Goal: Check status: Check status

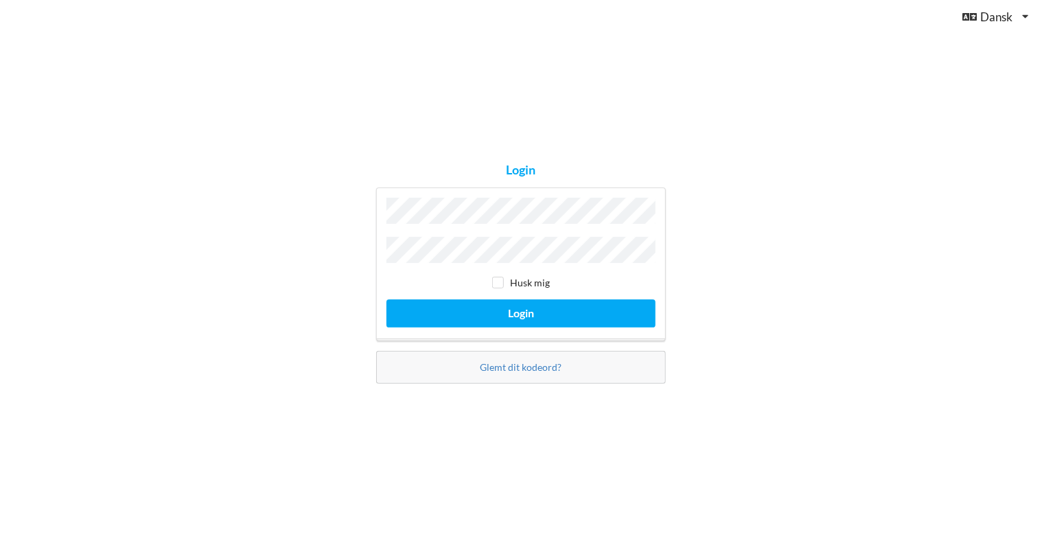
click at [386, 299] on button "Login" at bounding box center [520, 313] width 269 height 28
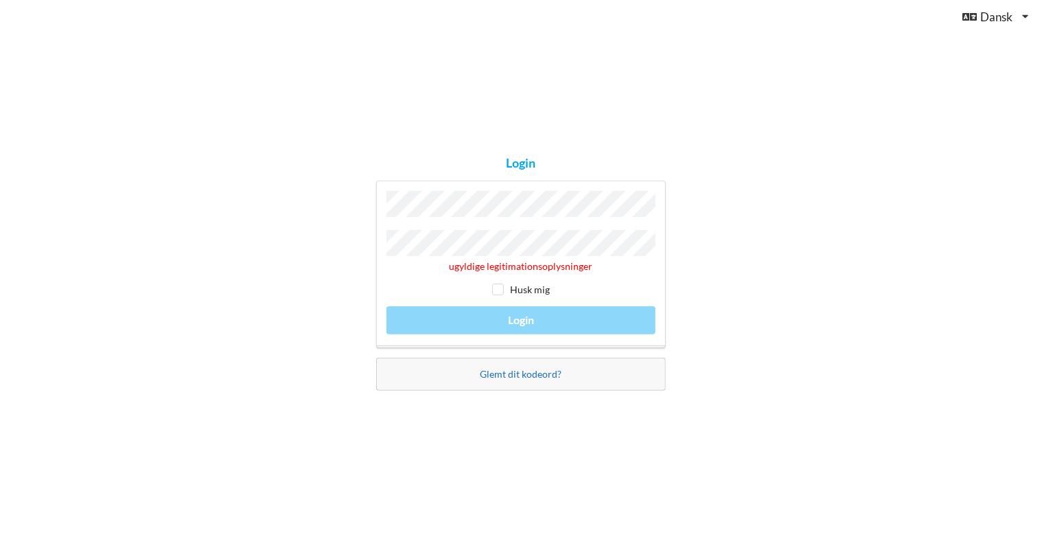
click at [535, 376] on link "Glemt dit kodeord?" at bounding box center [521, 374] width 82 height 12
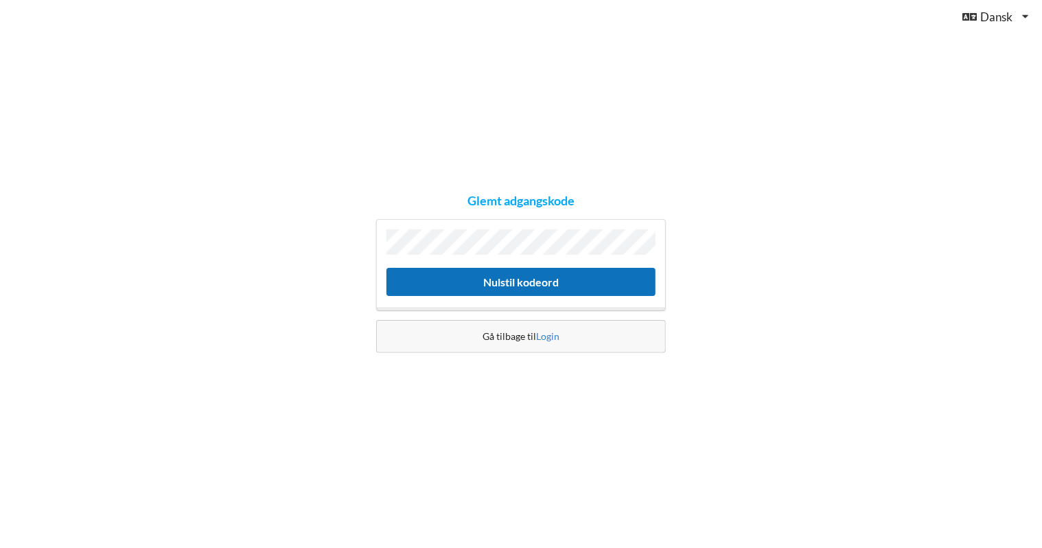
click at [528, 279] on button "Nulstil kodeord" at bounding box center [520, 282] width 269 height 28
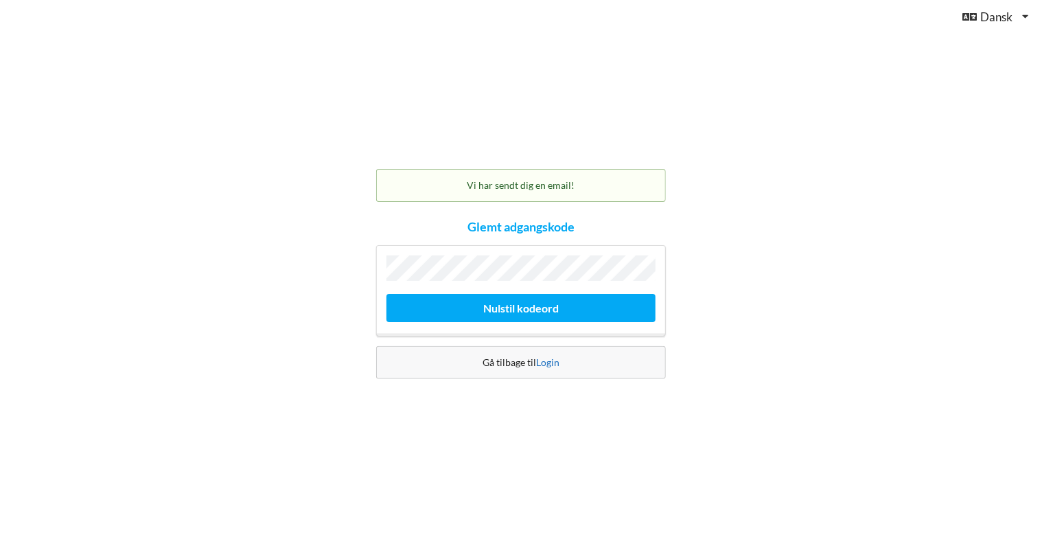
click at [547, 365] on link "Login" at bounding box center [547, 362] width 23 height 12
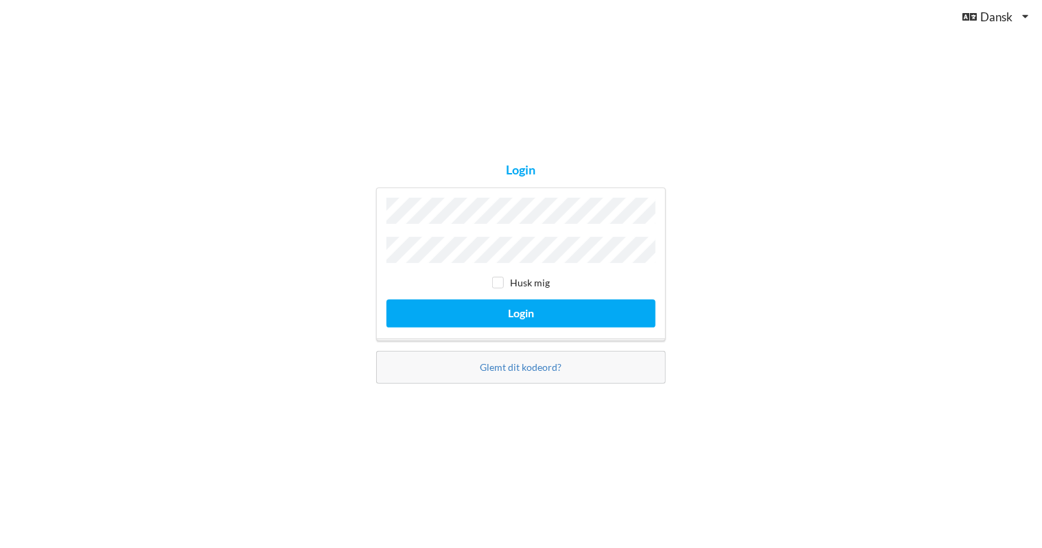
click at [386, 299] on button "Login" at bounding box center [520, 313] width 269 height 28
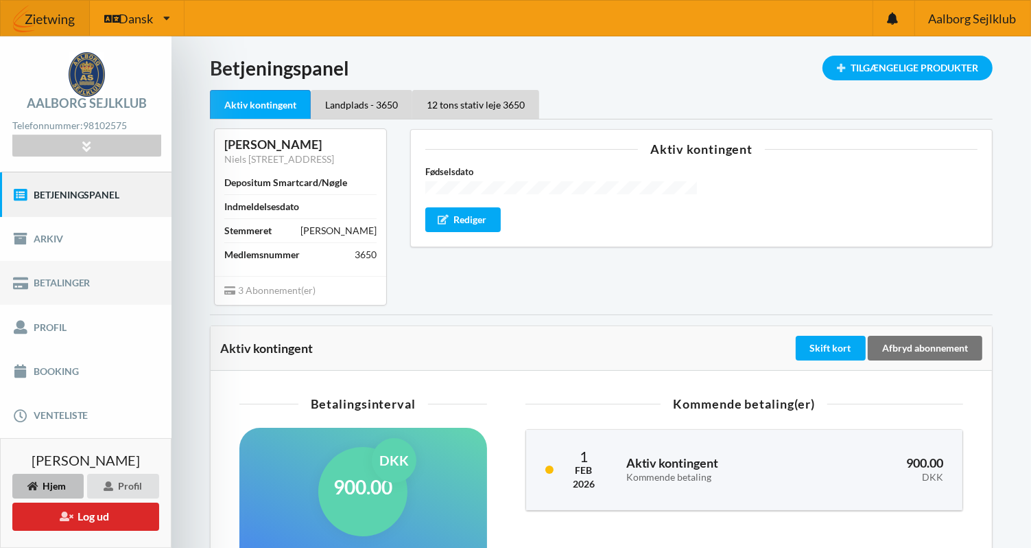
click at [61, 275] on link "Betalinger" at bounding box center [86, 283] width 172 height 44
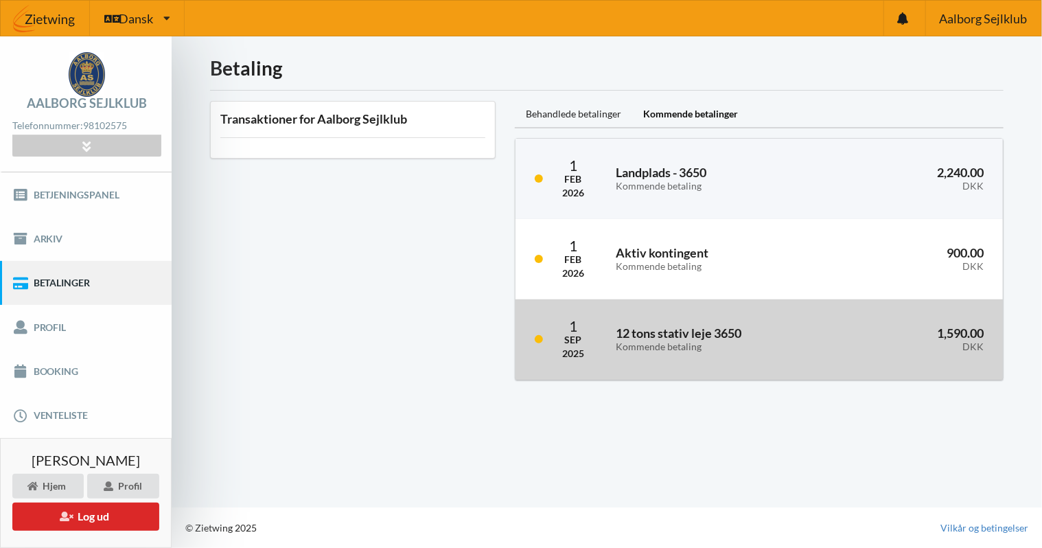
click at [659, 342] on div "Kommende betaling" at bounding box center [723, 347] width 214 height 12
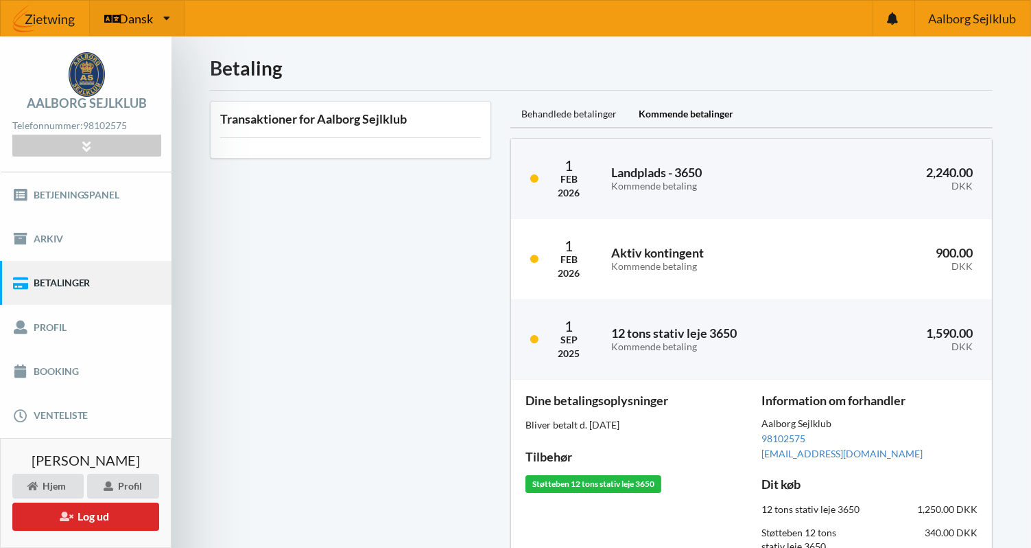
click at [163, 13] on icon at bounding box center [166, 18] width 7 height 10
click at [167, 13] on icon at bounding box center [166, 18] width 7 height 10
